Goal: Navigation & Orientation: Find specific page/section

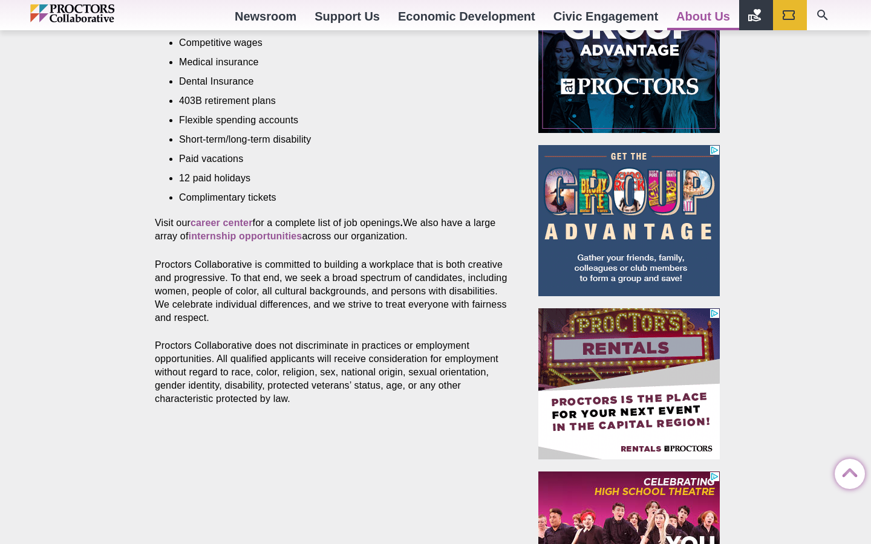
scroll to position [588, 0]
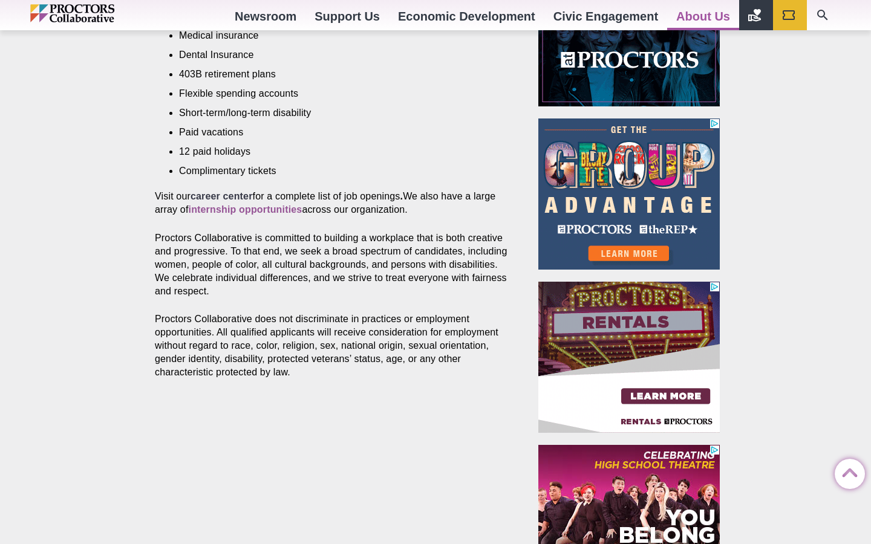
click at [240, 199] on strong "career center" at bounding box center [222, 196] width 62 height 10
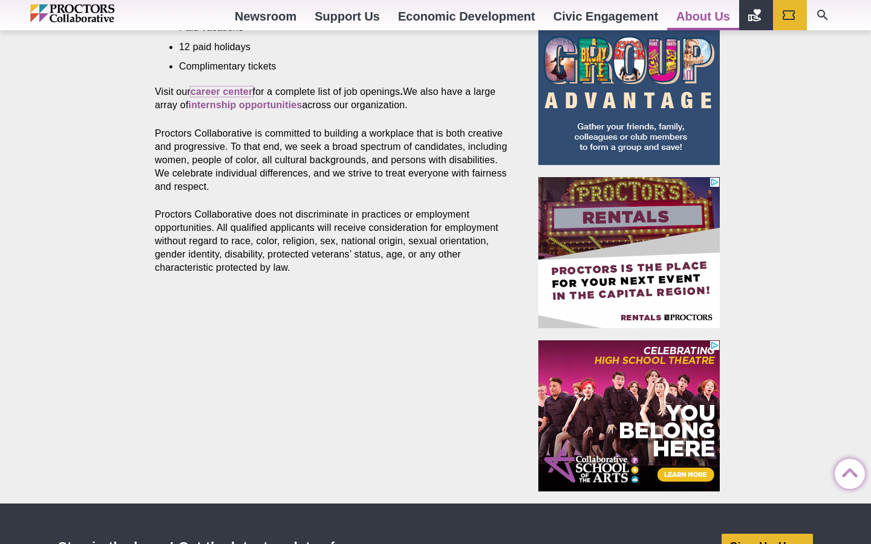
scroll to position [830, 0]
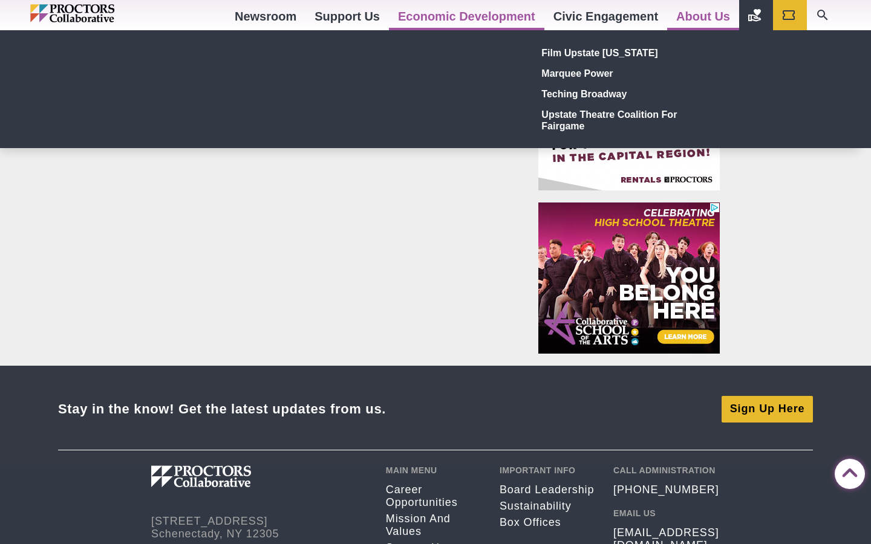
click at [428, 18] on link "Economic Development" at bounding box center [466, 16] width 155 height 33
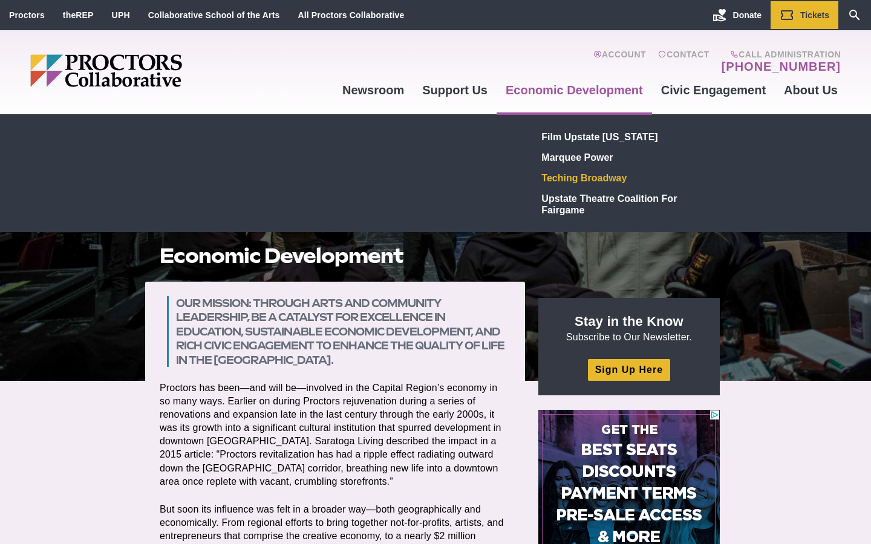
click at [567, 181] on link "Teching Broadway" at bounding box center [625, 178] width 177 height 21
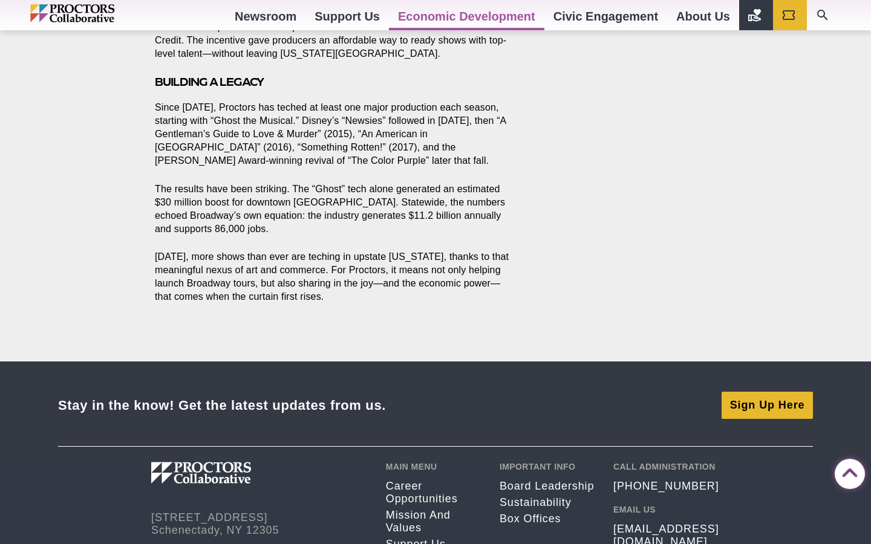
scroll to position [1233, 0]
